Goal: Information Seeking & Learning: Learn about a topic

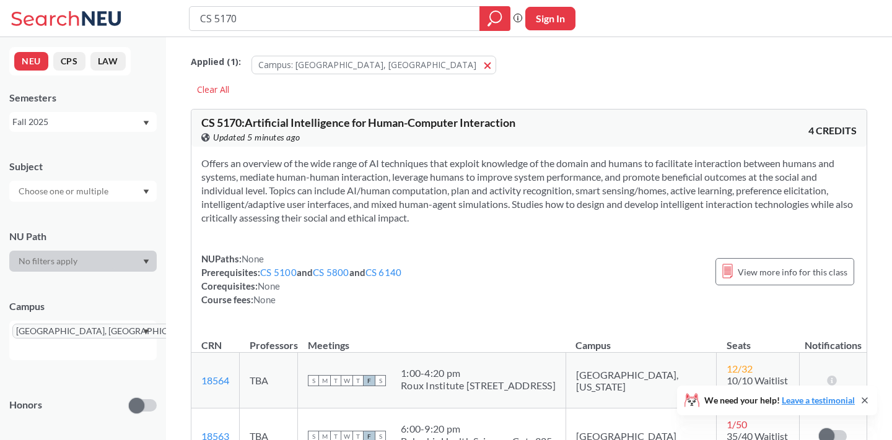
scroll to position [121, 0]
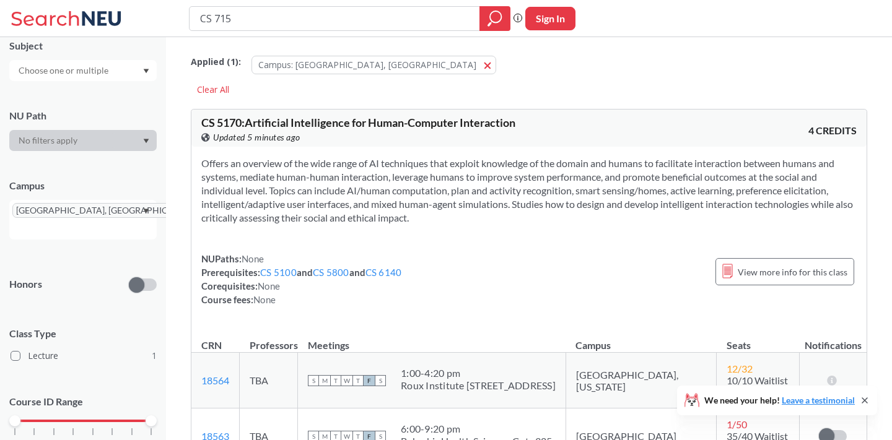
type input "CS 7150"
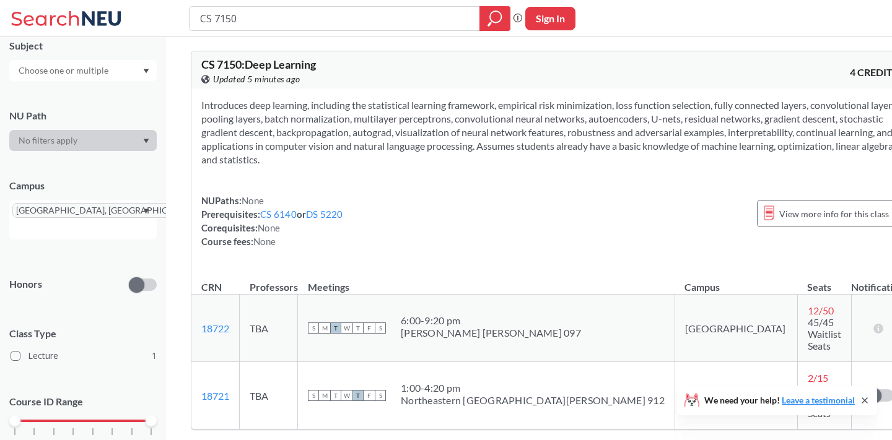
scroll to position [65, 0]
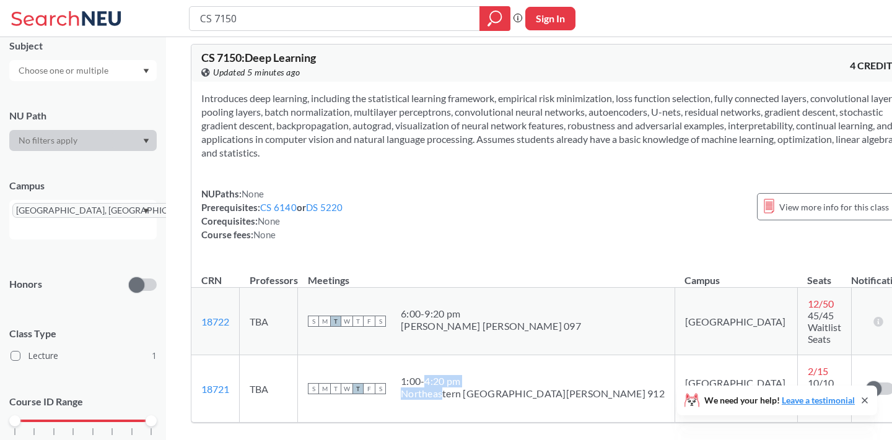
drag, startPoint x: 466, startPoint y: 364, endPoint x: 448, endPoint y: 354, distance: 20.8
click at [448, 375] on span "1:00 - 4:20 pm Northeastern [GEOGRAPHIC_DATA][PERSON_NAME] 912" at bounding box center [533, 387] width 264 height 25
click at [448, 375] on div "1:00 - 4:20 pm" at bounding box center [533, 381] width 264 height 12
click at [808, 377] on span "10/10 Waitlist Seats" at bounding box center [824, 394] width 33 height 35
click at [808, 365] on span "2 / 15" at bounding box center [818, 371] width 20 height 12
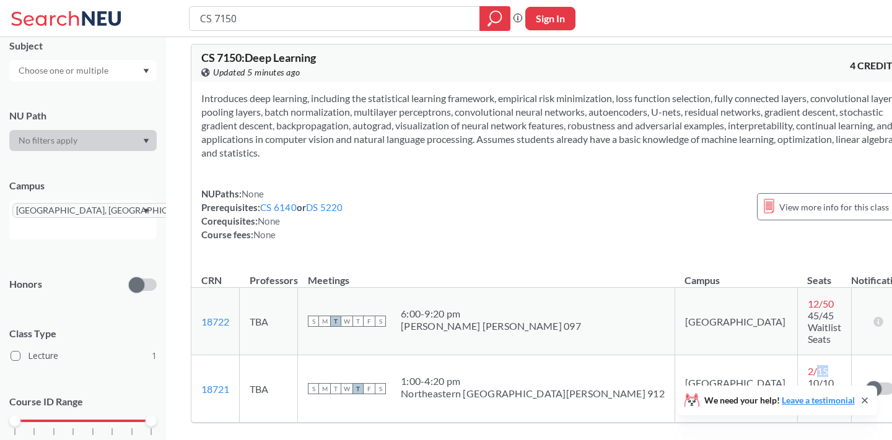
click at [808, 365] on span "2 / 15" at bounding box center [818, 371] width 20 height 12
click at [808, 377] on span "10/10 Waitlist Seats" at bounding box center [824, 394] width 33 height 35
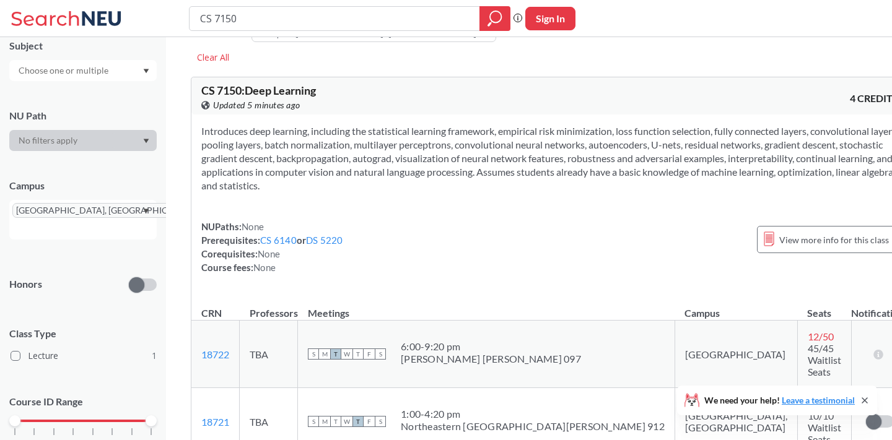
scroll to position [0, 0]
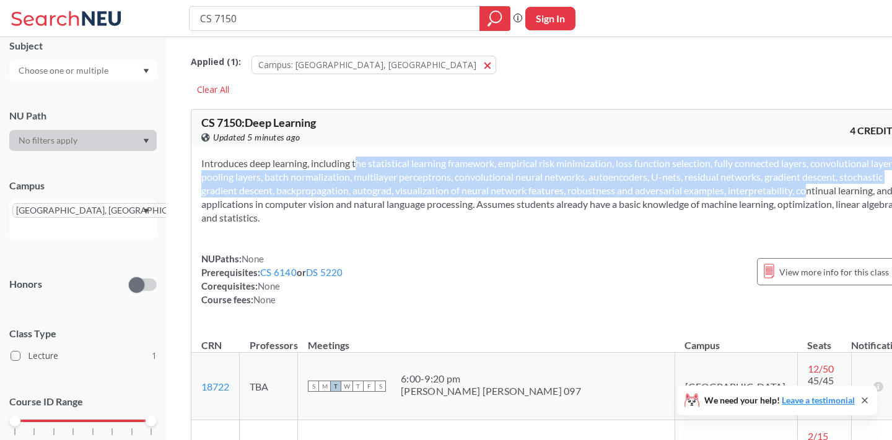
drag, startPoint x: 340, startPoint y: 170, endPoint x: 357, endPoint y: 203, distance: 37.7
click at [357, 203] on section "Introduces deep learning, including the statistical learning framework, empiric…" at bounding box center [549, 191] width 697 height 68
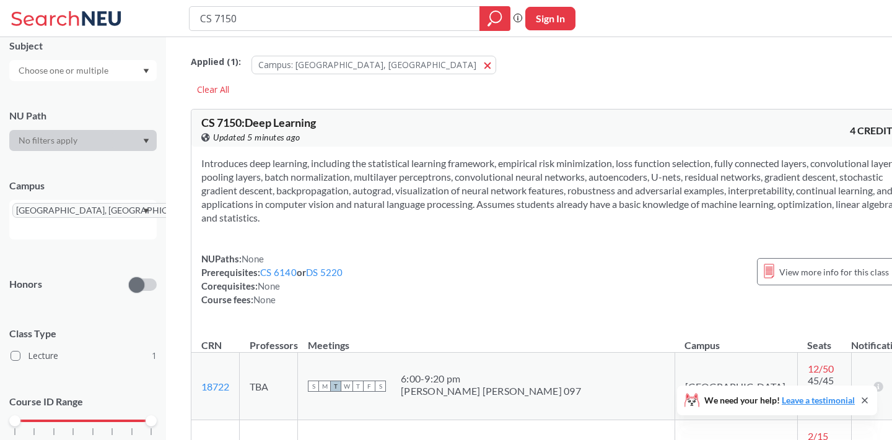
click at [385, 201] on section "Introduces deep learning, including the statistical learning framework, empiric…" at bounding box center [549, 191] width 697 height 68
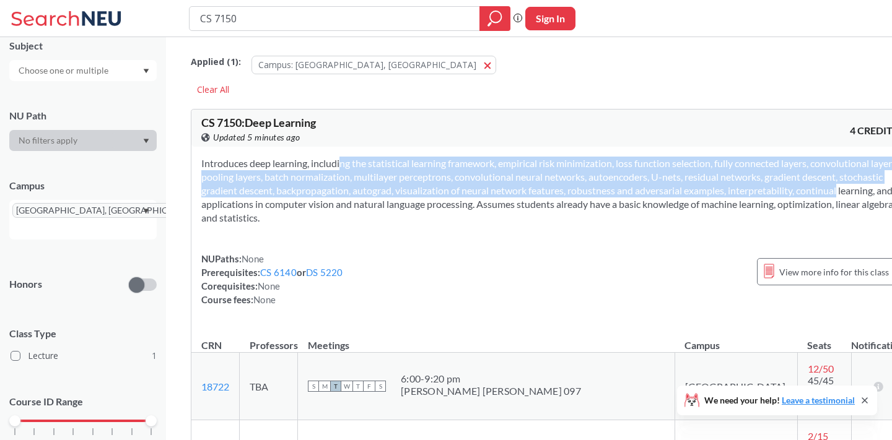
drag, startPoint x: 384, startPoint y: 201, endPoint x: 319, endPoint y: 161, distance: 76.2
click at [319, 161] on section "Introduces deep learning, including the statistical learning framework, empiric…" at bounding box center [549, 191] width 697 height 68
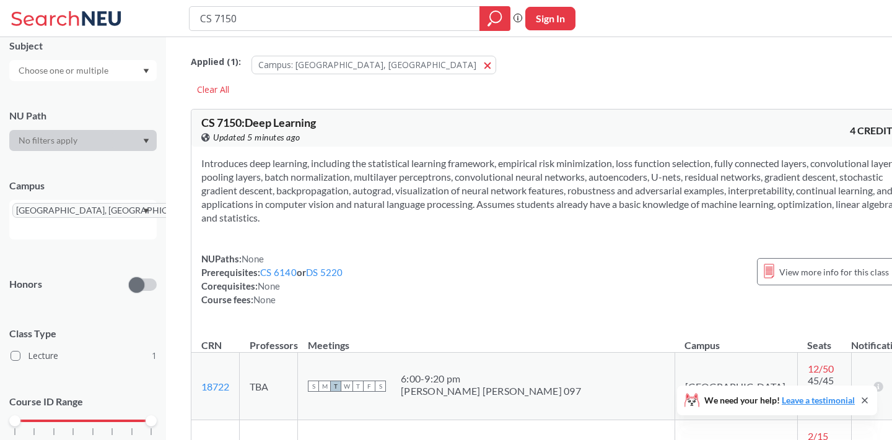
click at [319, 164] on section "Introduces deep learning, including the statistical learning framework, empiric…" at bounding box center [549, 191] width 697 height 68
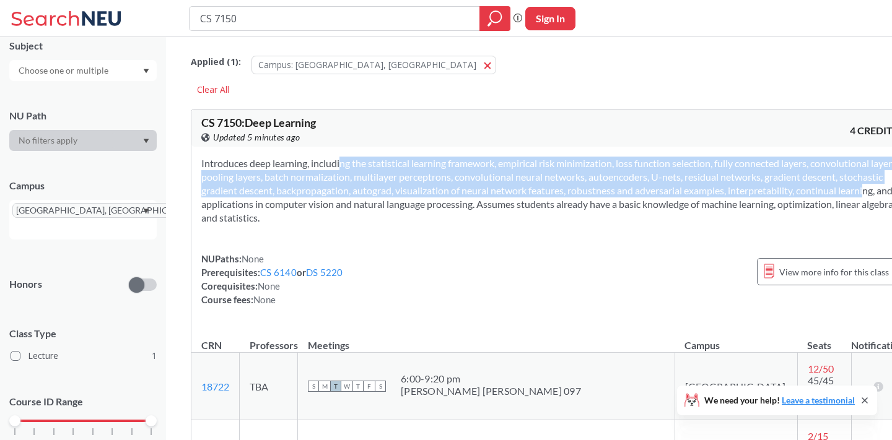
drag, startPoint x: 319, startPoint y: 164, endPoint x: 412, endPoint y: 200, distance: 99.8
click at [412, 200] on section "Introduces deep learning, including the statistical learning framework, empiric…" at bounding box center [549, 191] width 697 height 68
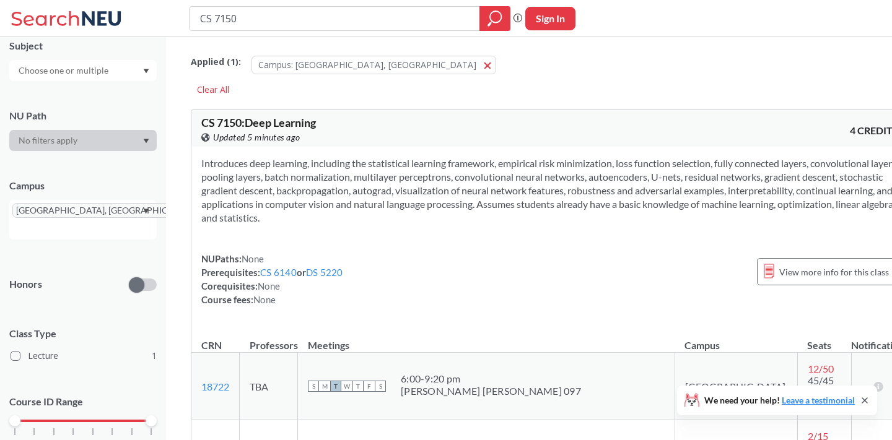
click at [422, 205] on section "Introduces deep learning, including the statistical learning framework, empiric…" at bounding box center [549, 191] width 697 height 68
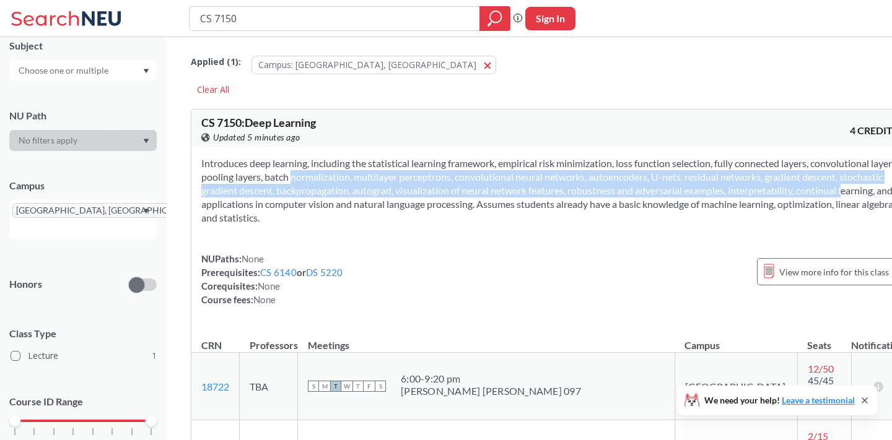
drag, startPoint x: 393, startPoint y: 209, endPoint x: 361, endPoint y: 180, distance: 43.0
click at [361, 180] on section "Introduces deep learning, including the statistical learning framework, empiric…" at bounding box center [549, 191] width 697 height 68
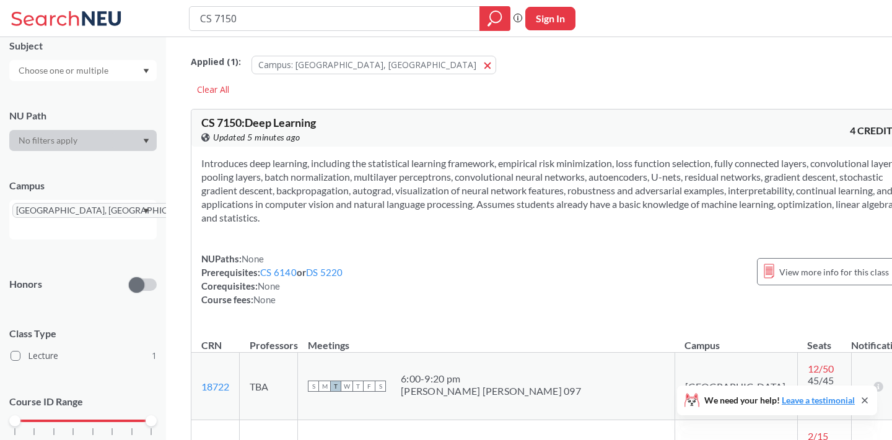
click at [361, 180] on section "Introduces deep learning, including the statistical learning framework, empiric…" at bounding box center [549, 191] width 697 height 68
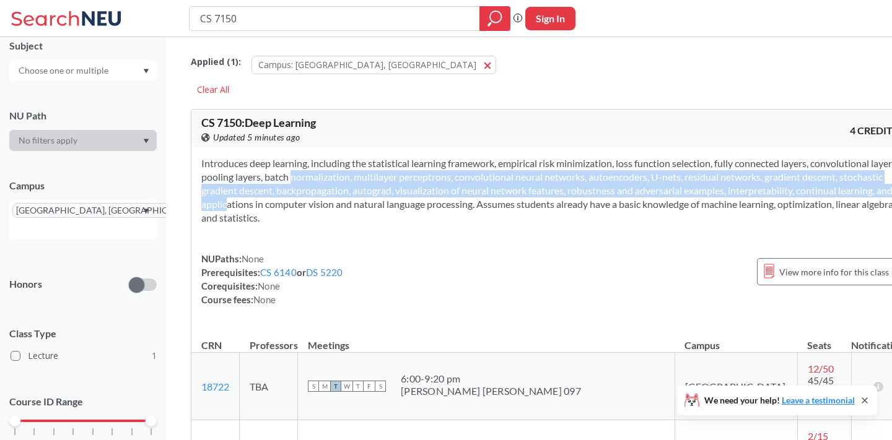
drag, startPoint x: 363, startPoint y: 173, endPoint x: 473, endPoint y: 207, distance: 114.8
click at [473, 207] on section "Introduces deep learning, including the statistical learning framework, empiric…" at bounding box center [549, 191] width 697 height 68
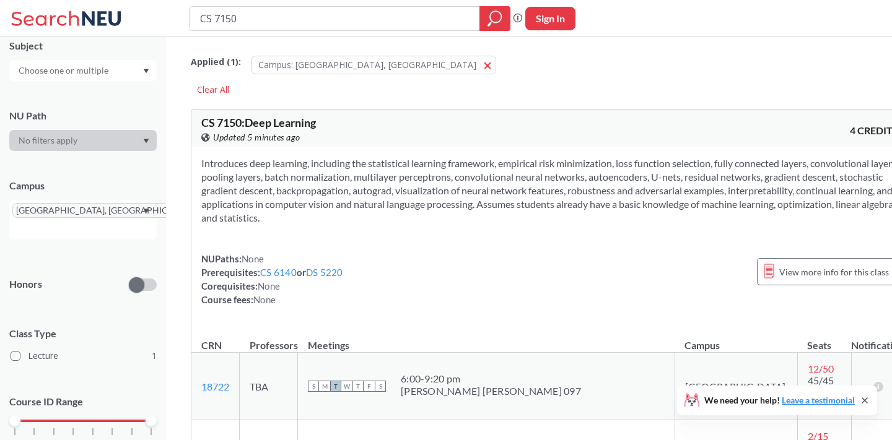
click at [507, 216] on section "Introduces deep learning, including the statistical learning framework, empiric…" at bounding box center [549, 191] width 697 height 68
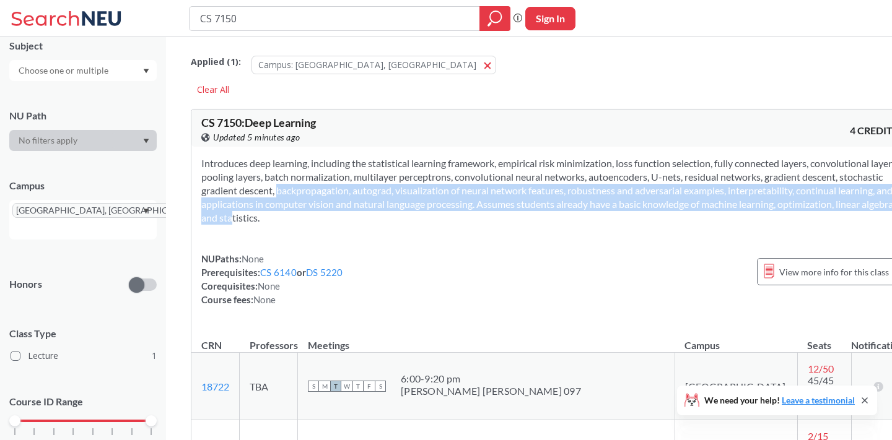
drag, startPoint x: 527, startPoint y: 224, endPoint x: 421, endPoint y: 186, distance: 112.8
click at [421, 186] on section "Introduces deep learning, including the statistical learning framework, empiric…" at bounding box center [549, 191] width 697 height 68
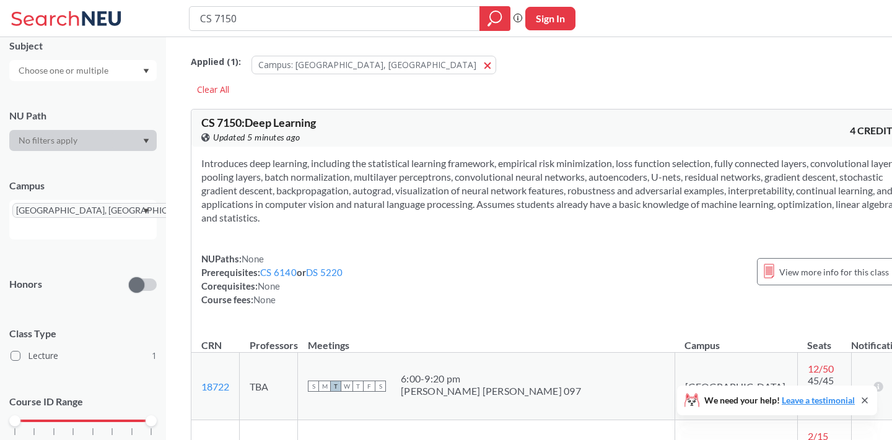
click at [401, 183] on section "Introduces deep learning, including the statistical learning framework, empiric…" at bounding box center [549, 191] width 697 height 68
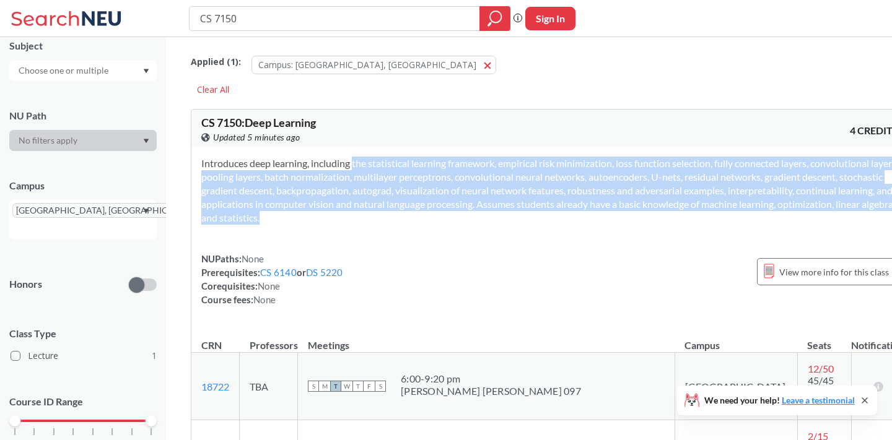
drag, startPoint x: 333, startPoint y: 167, endPoint x: 558, endPoint y: 222, distance: 232.3
click at [558, 222] on section "Introduces deep learning, including the statistical learning framework, empiric…" at bounding box center [549, 191] width 697 height 68
click at [553, 222] on section "Introduces deep learning, including the statistical learning framework, empiric…" at bounding box center [549, 191] width 697 height 68
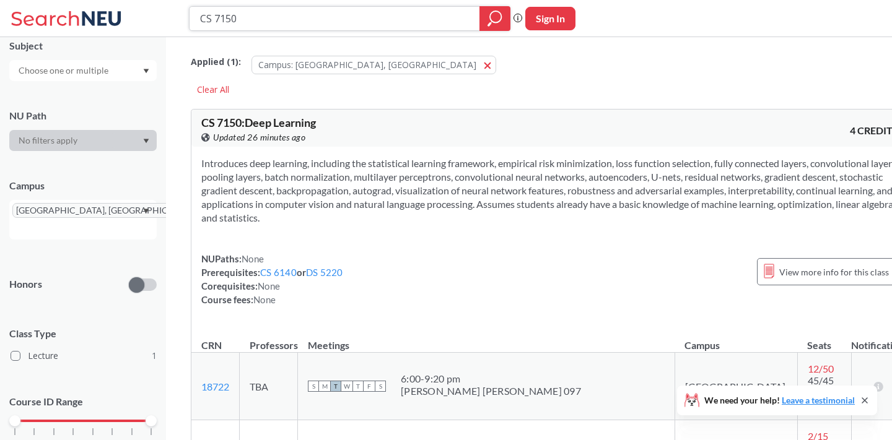
click at [347, 17] on input "CS 7150" at bounding box center [335, 18] width 272 height 21
type input "CS 7140"
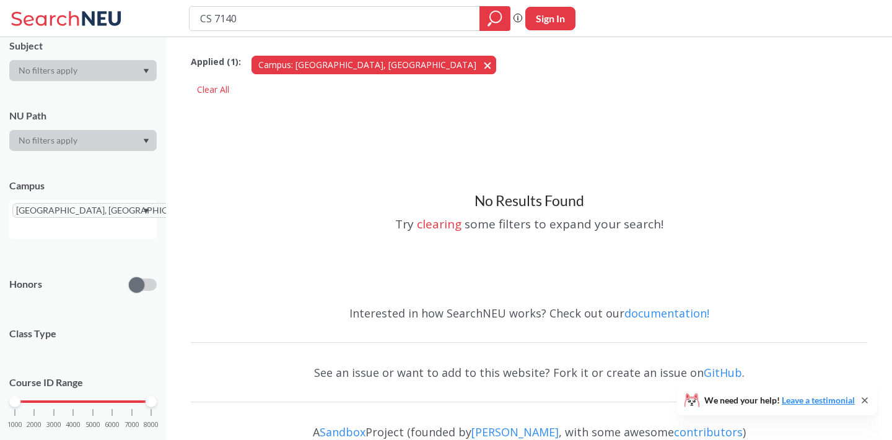
click at [492, 66] on span "button" at bounding box center [492, 65] width 0 height 12
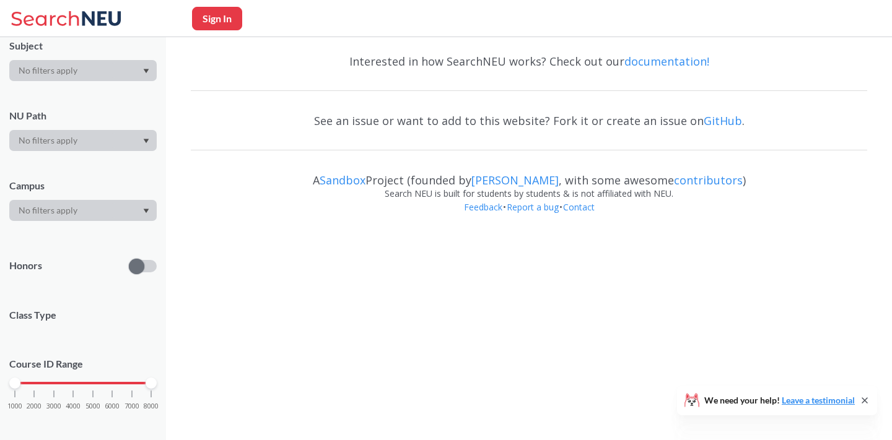
scroll to position [117, 0]
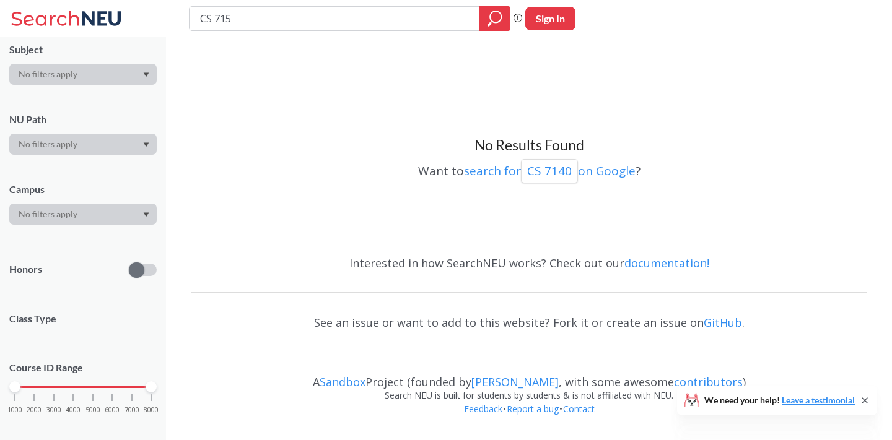
type input "CS 7150"
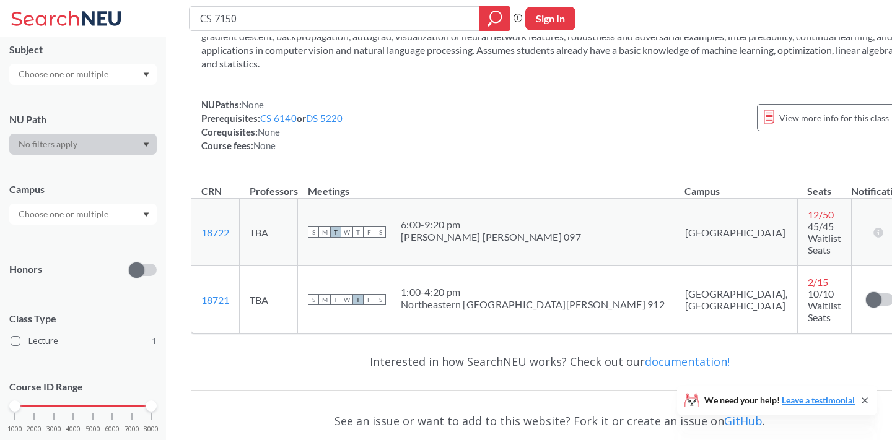
scroll to position [101, 0]
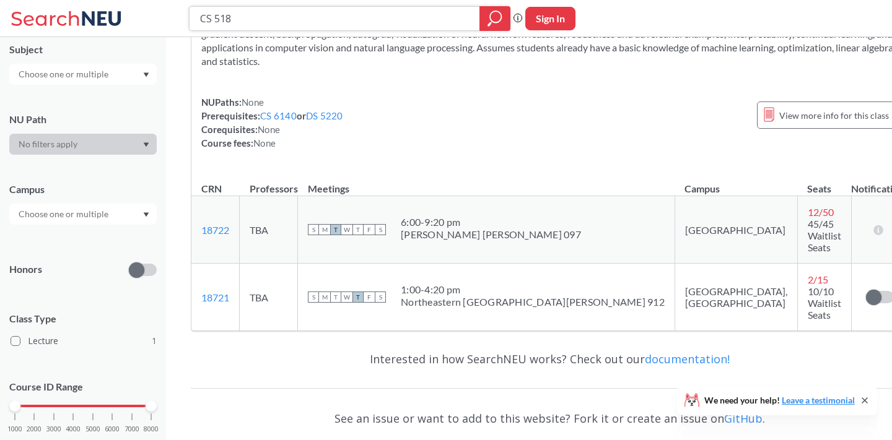
type input "CS 5180"
